Goal: Information Seeking & Learning: Learn about a topic

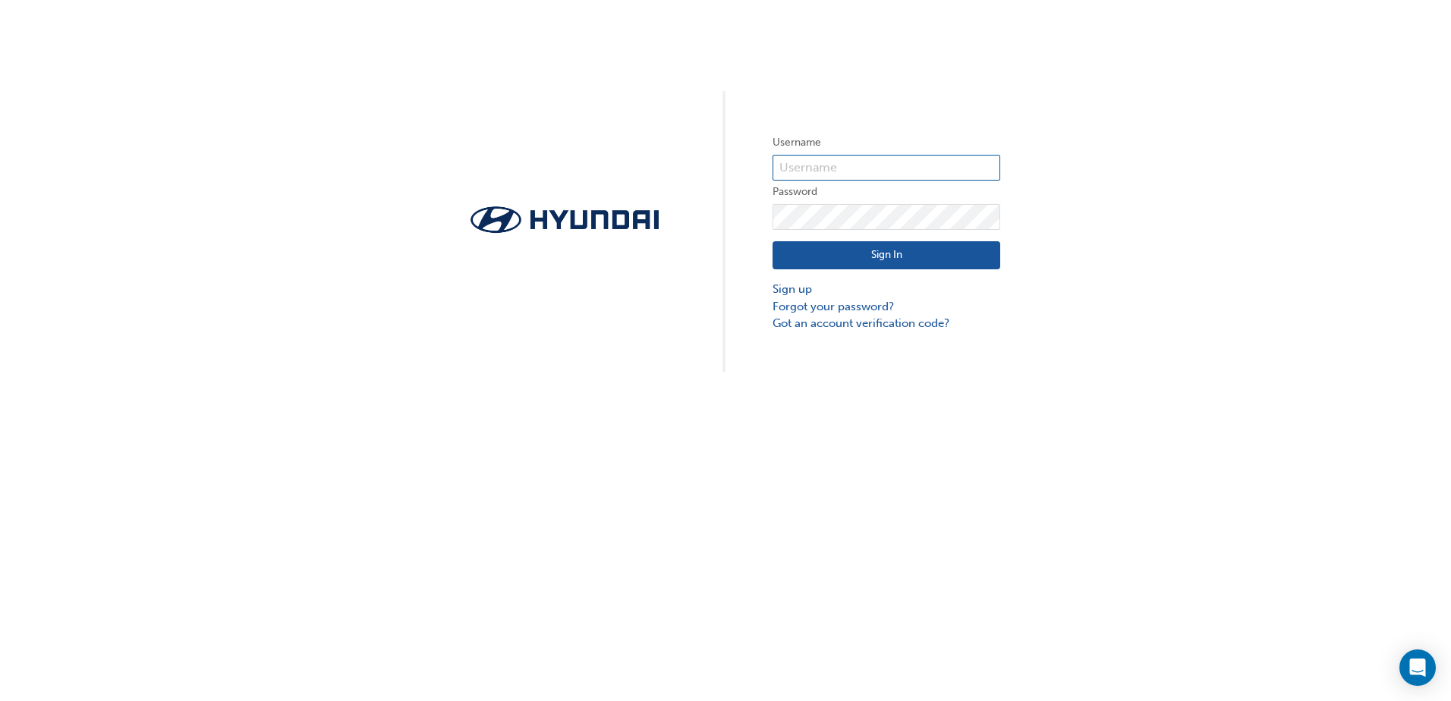
type input "34423"
click at [961, 253] on button "Sign In" at bounding box center [887, 255] width 228 height 29
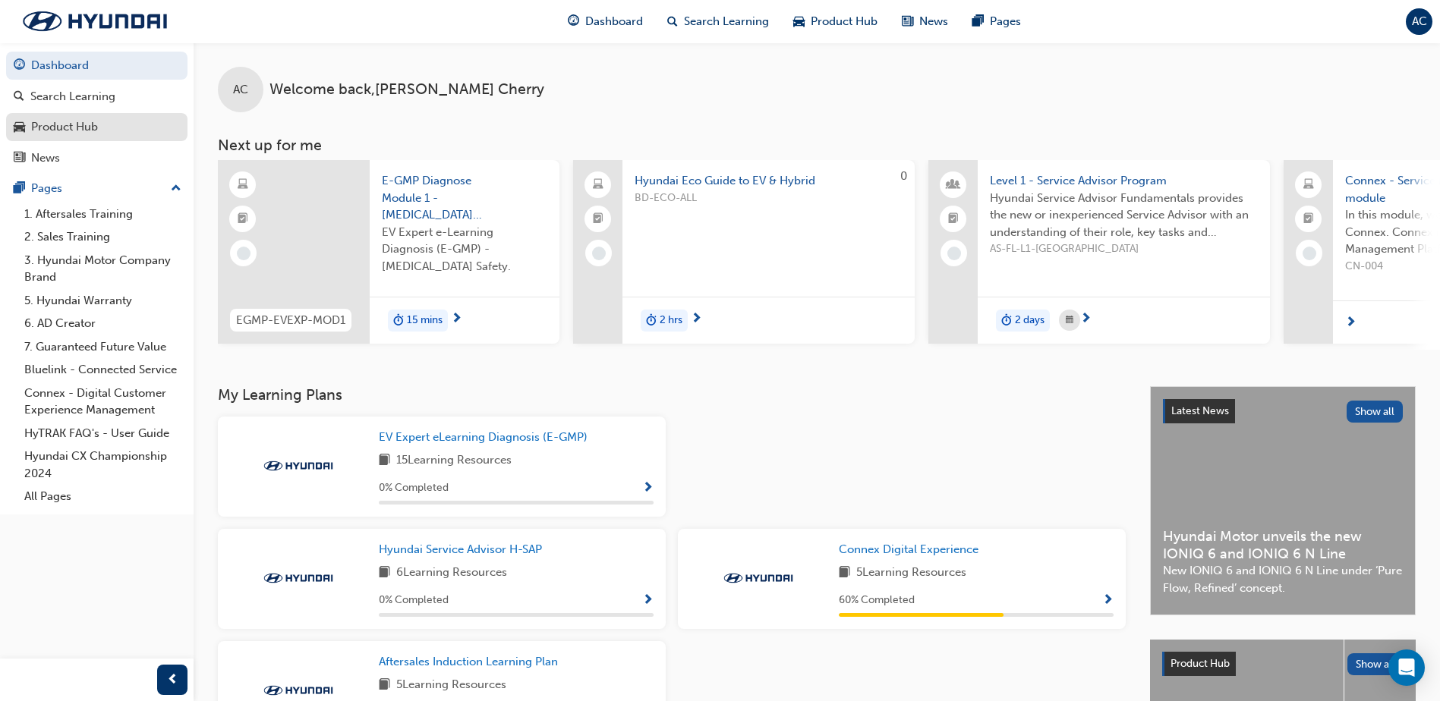
click at [134, 127] on div "Product Hub" at bounding box center [97, 127] width 166 height 19
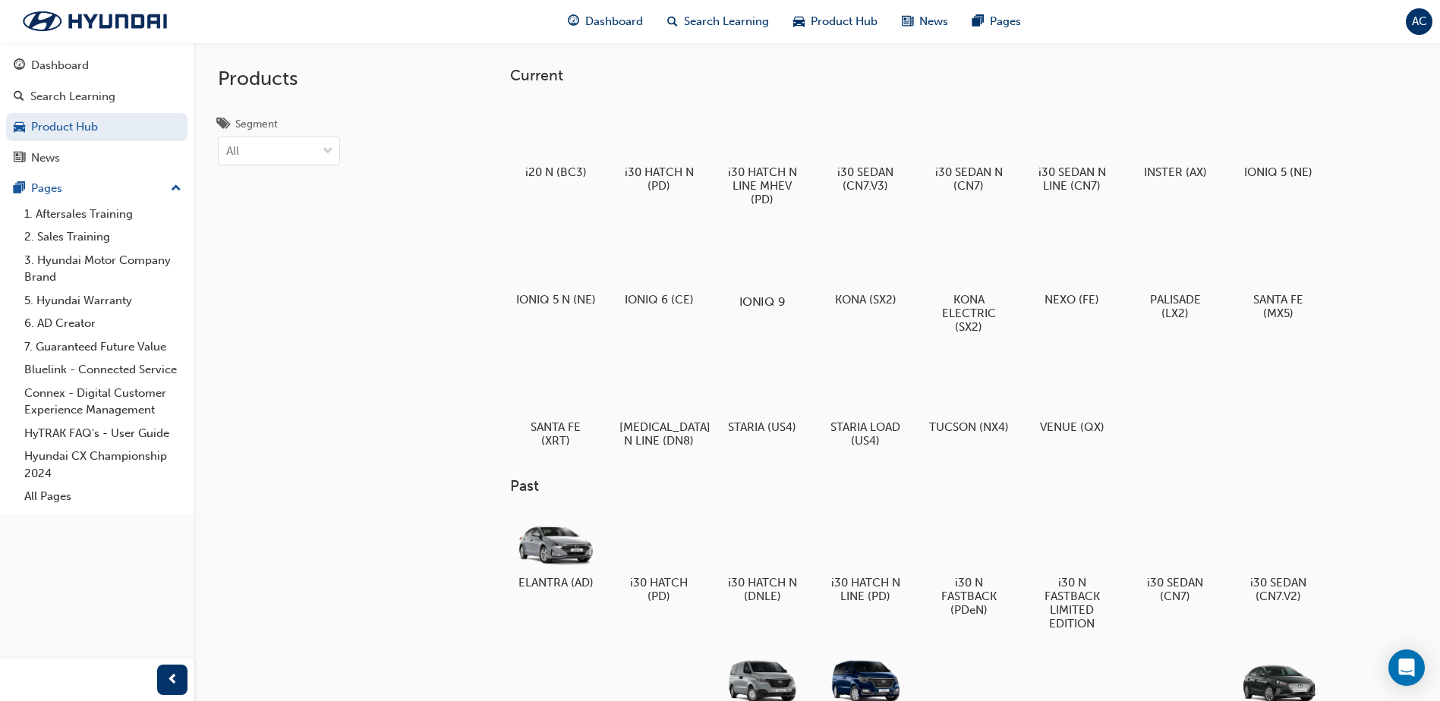
click at [761, 278] on div at bounding box center [762, 258] width 84 height 61
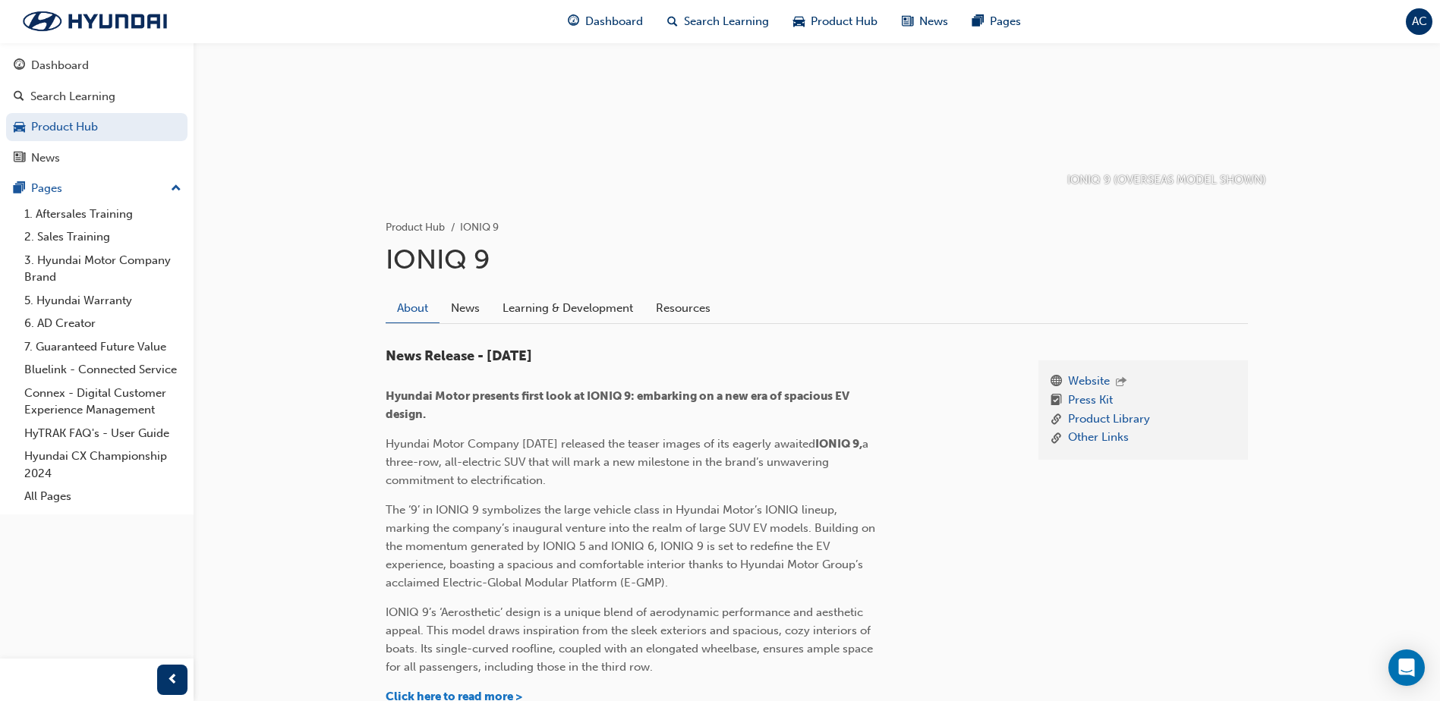
scroll to position [282, 0]
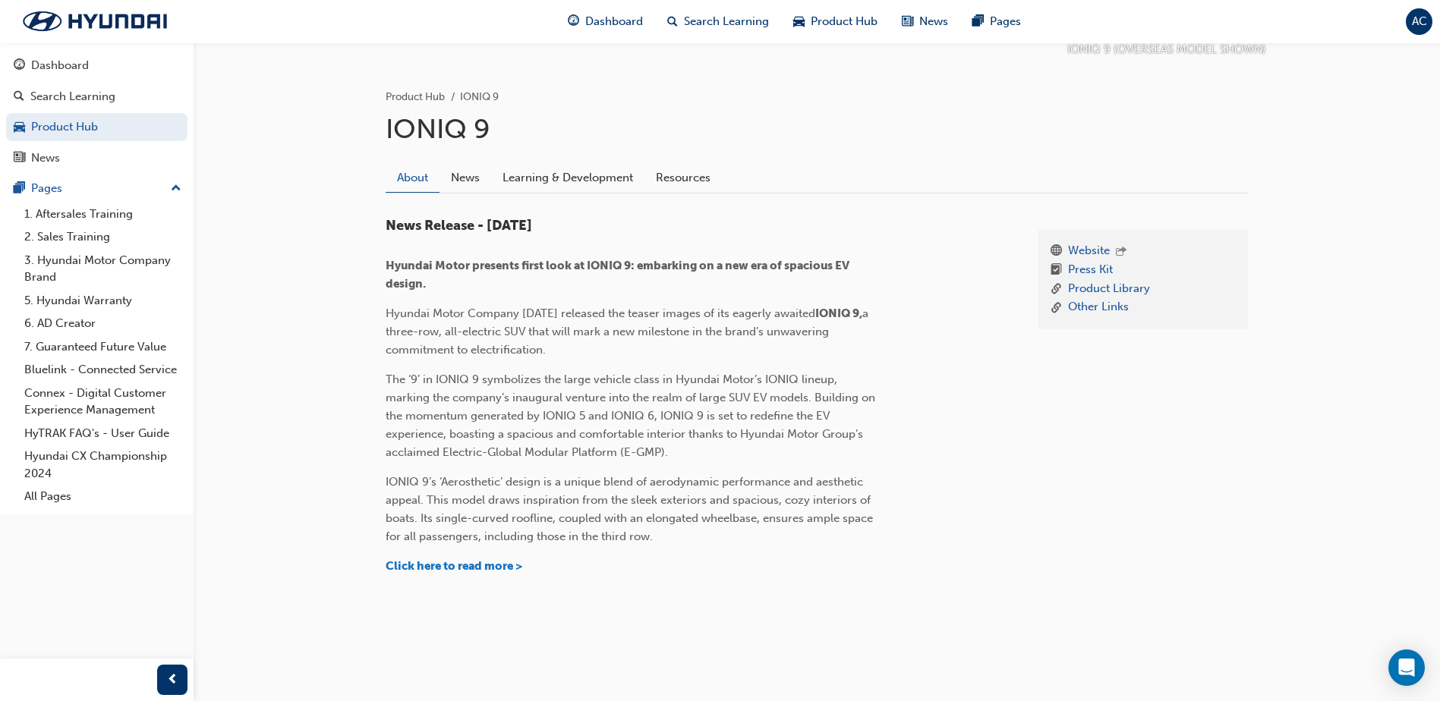
drag, startPoint x: 480, startPoint y: 189, endPoint x: 489, endPoint y: 184, distance: 10.2
click at [480, 188] on link "News" at bounding box center [465, 177] width 52 height 29
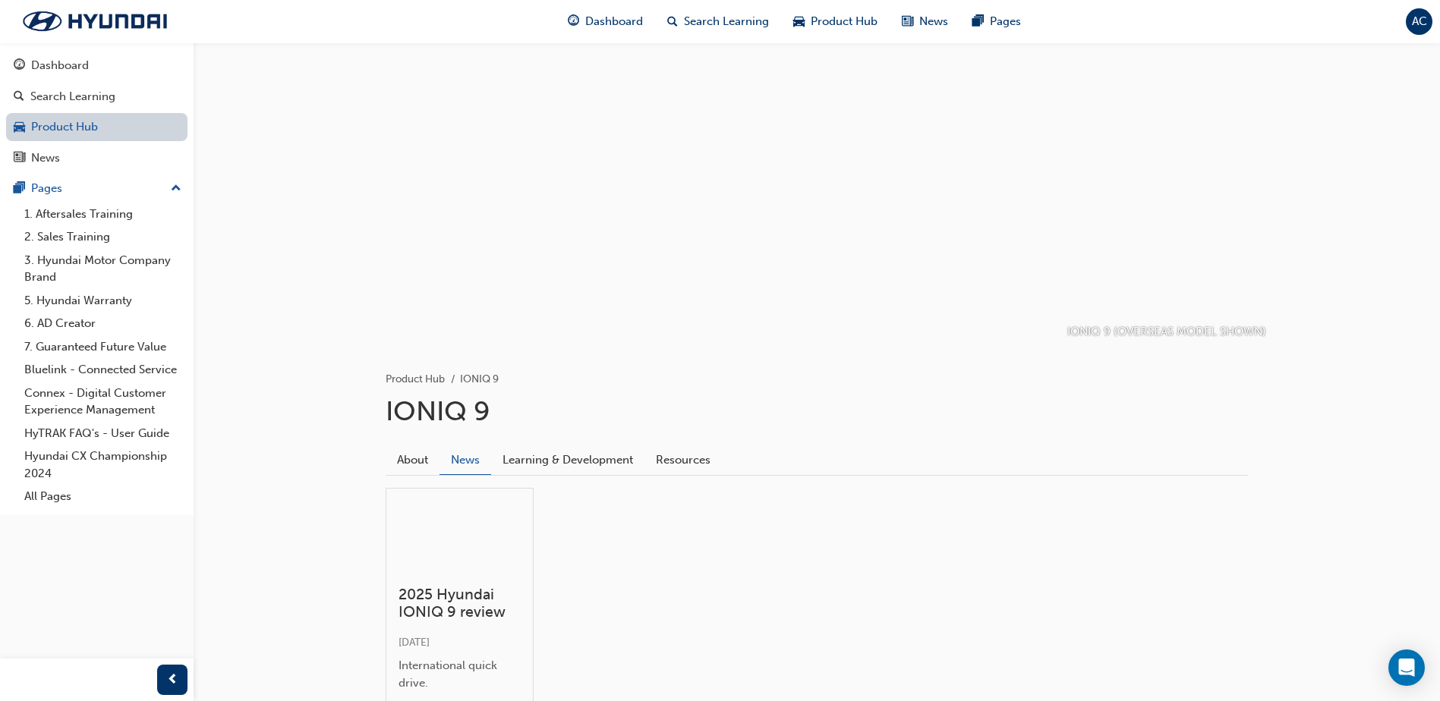
click at [86, 132] on link "Product Hub" at bounding box center [96, 127] width 181 height 28
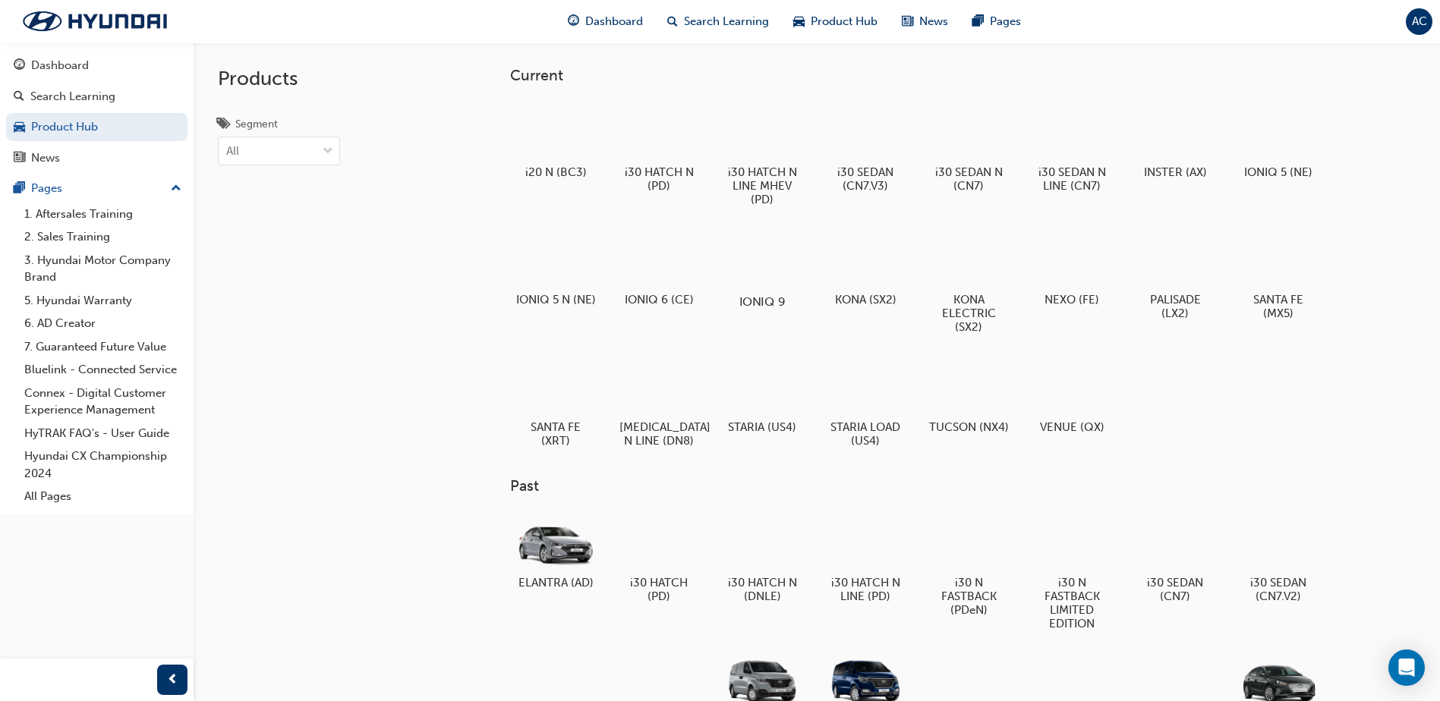
click at [785, 263] on div at bounding box center [762, 258] width 84 height 61
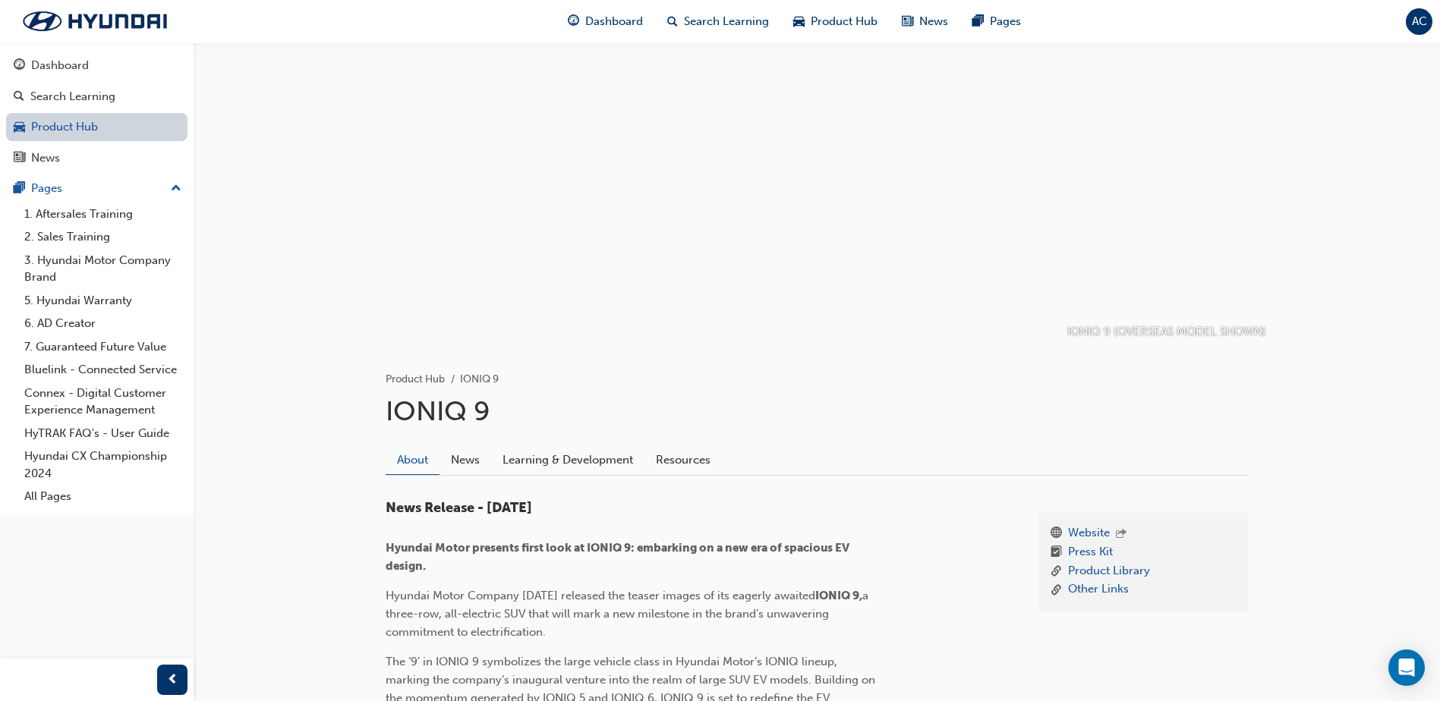
click at [83, 130] on link "Product Hub" at bounding box center [96, 127] width 181 height 28
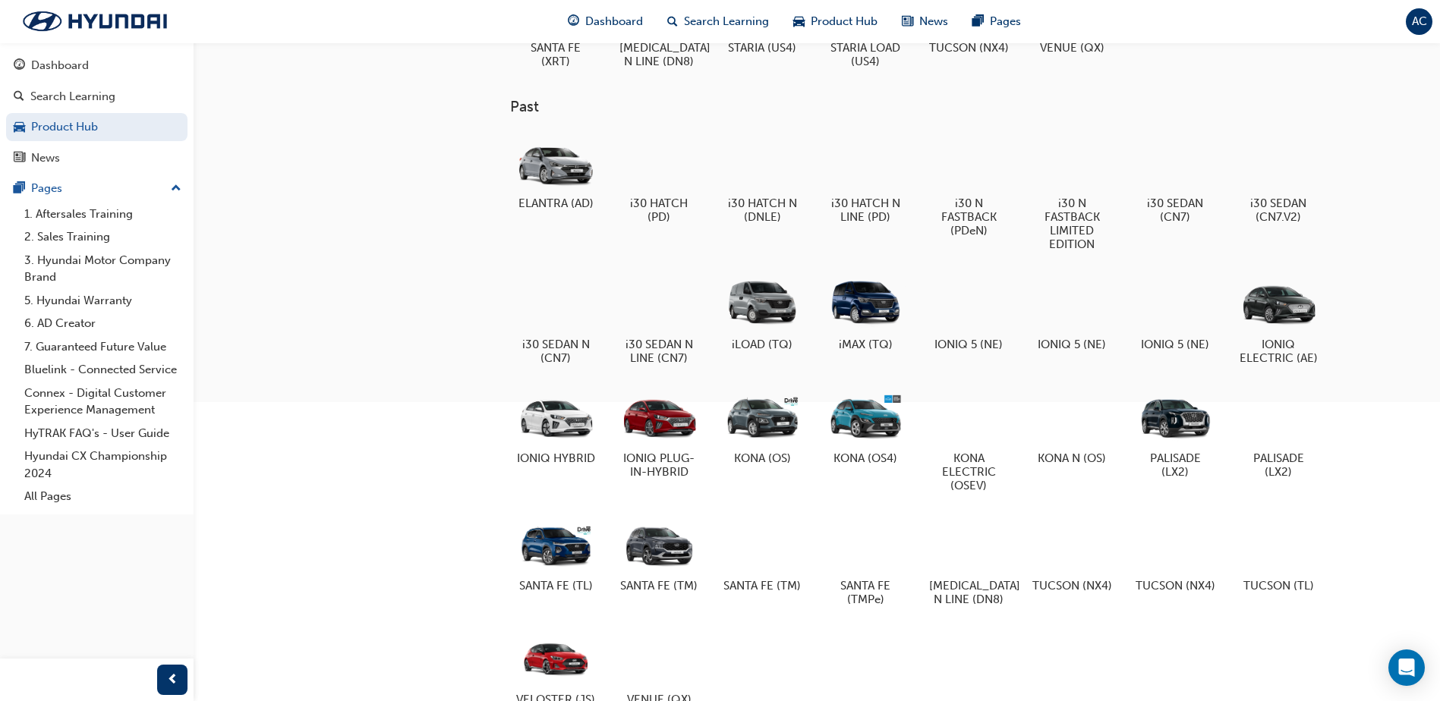
scroll to position [455, 0]
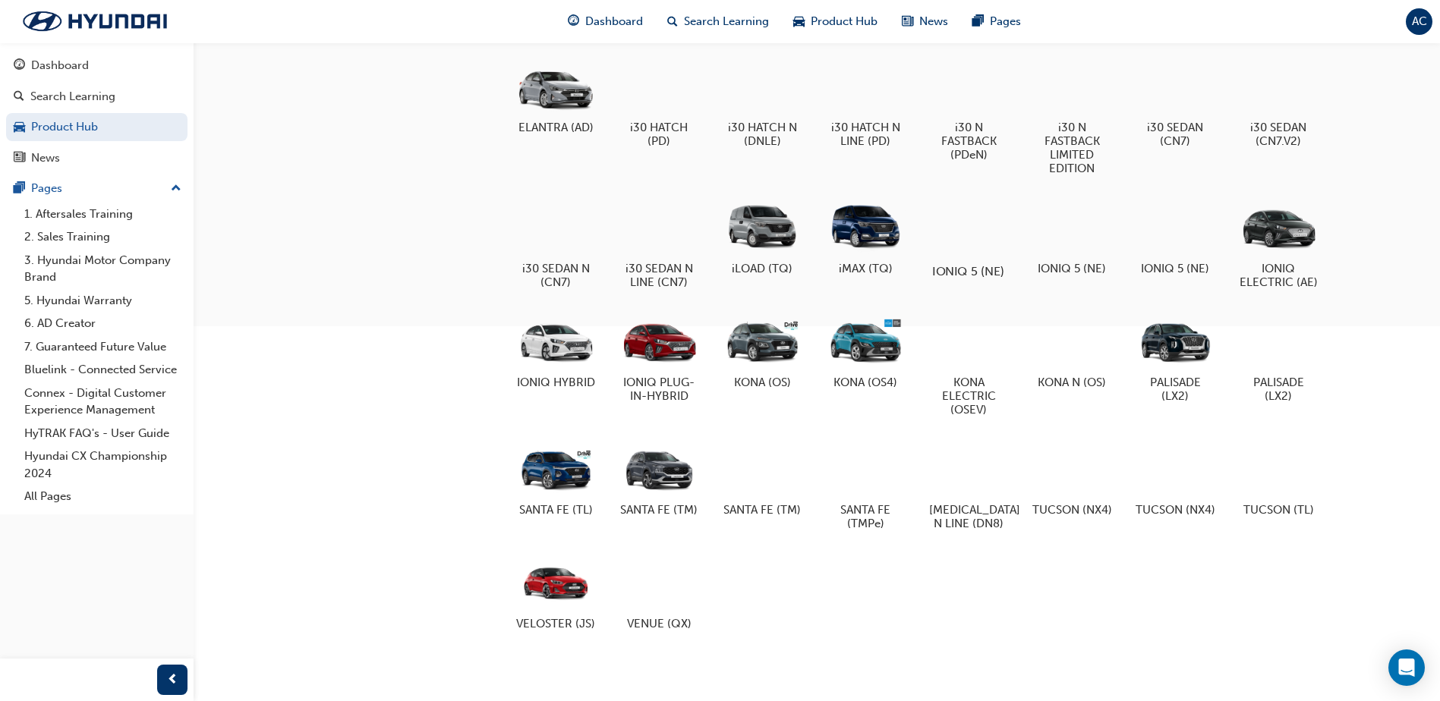
click at [958, 226] on div at bounding box center [969, 227] width 84 height 61
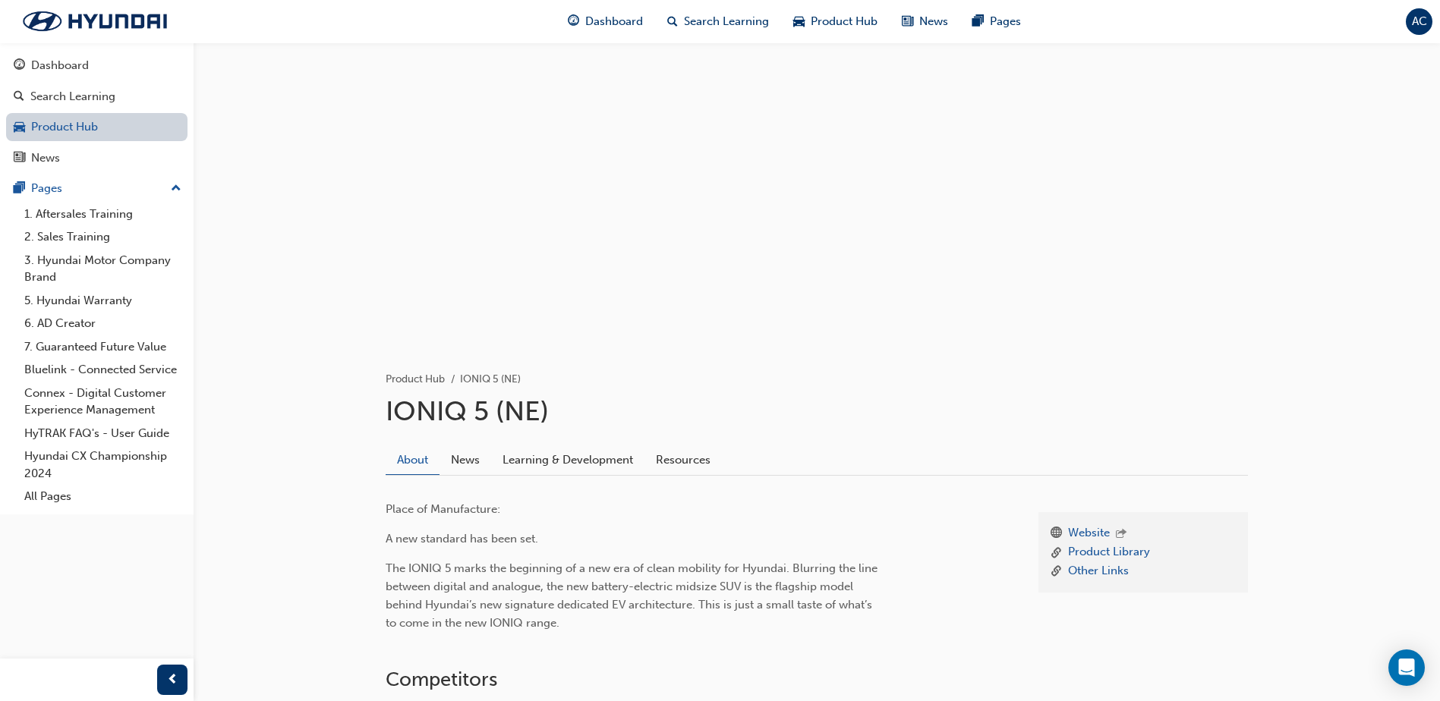
click at [103, 127] on link "Product Hub" at bounding box center [96, 127] width 181 height 28
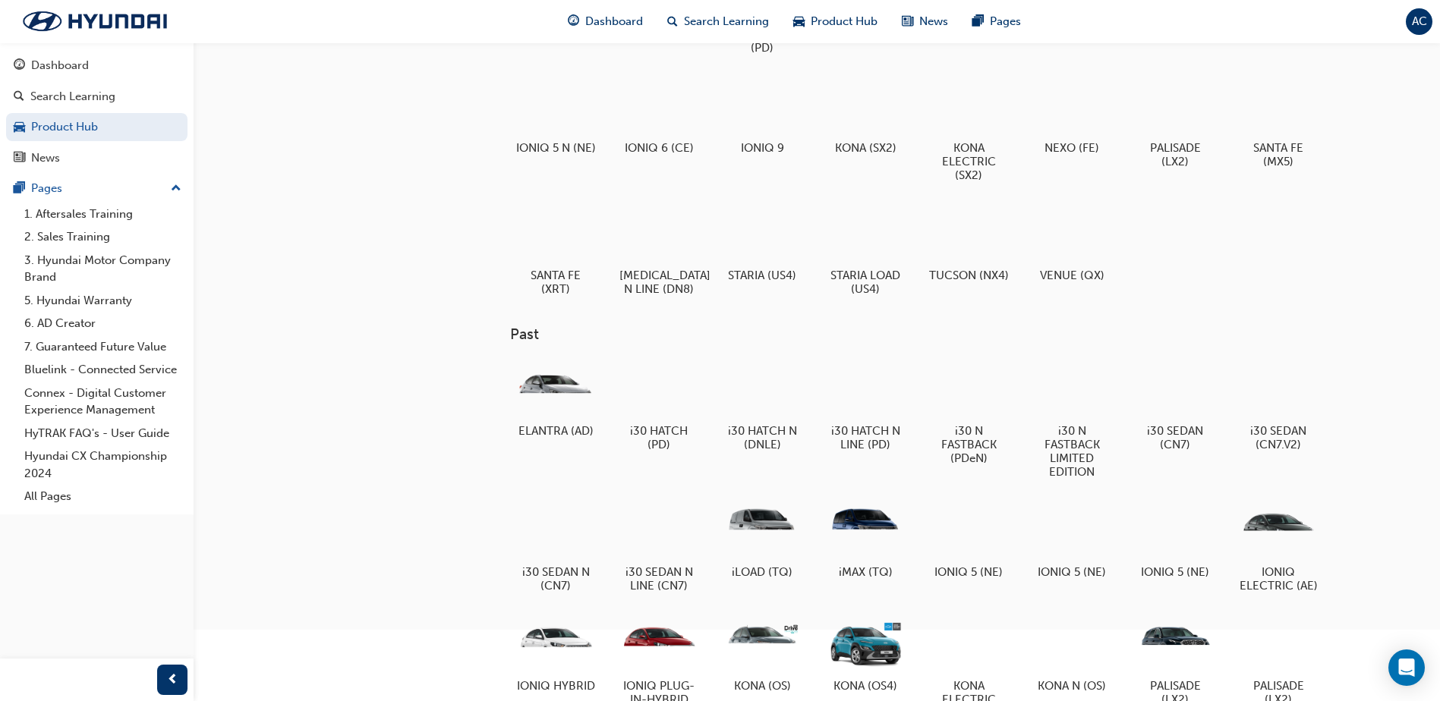
scroll to position [228, 0]
